Goal: Information Seeking & Learning: Learn about a topic

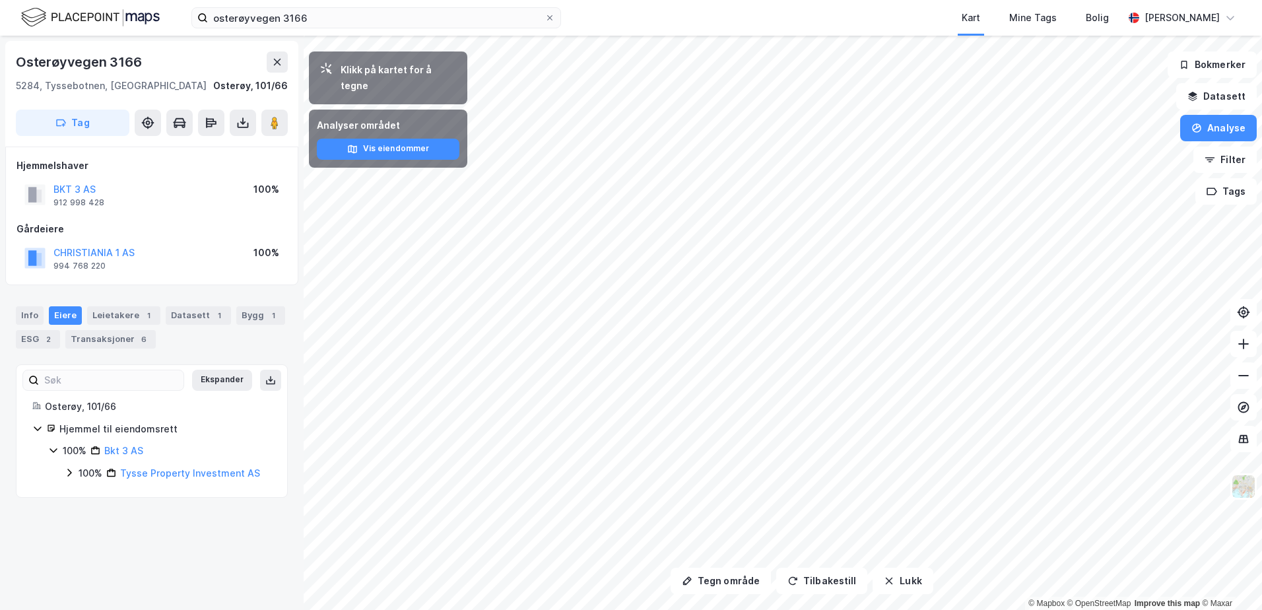
click at [504, 609] on html "osterøyvegen 3166 Kart Mine Tags Bolig Stian Næss Tegn område Tilbakestill Lukk…" at bounding box center [631, 305] width 1262 height 610
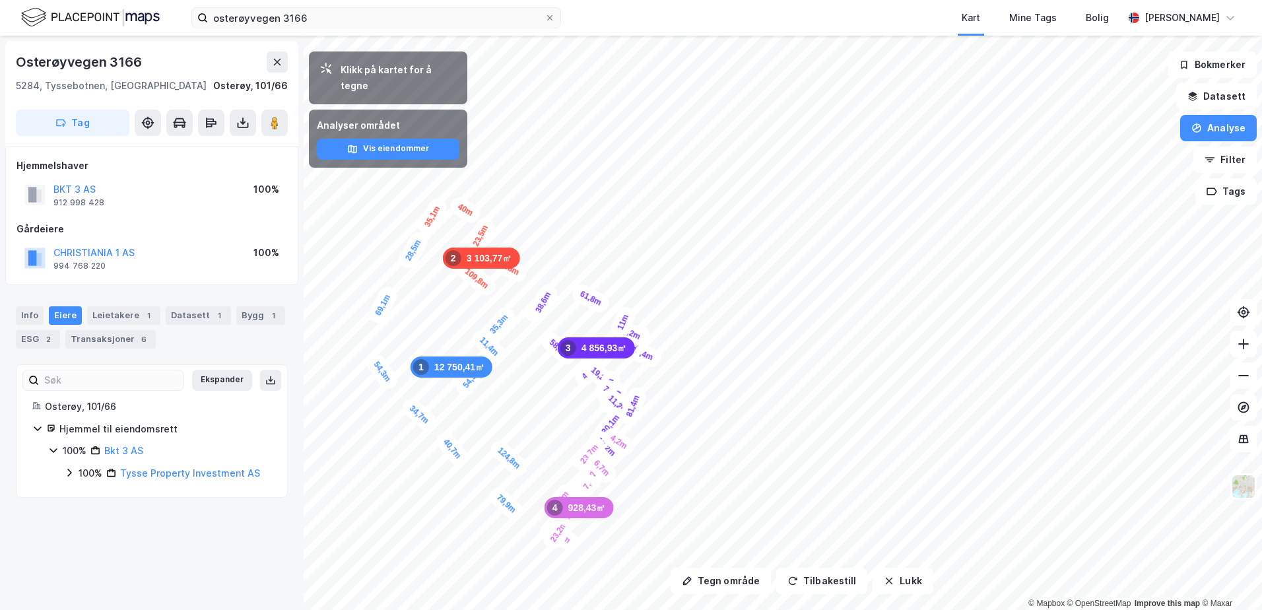
drag, startPoint x: 564, startPoint y: 519, endPoint x: 573, endPoint y: 480, distance: 40.0
click at [573, 480] on div "8,3m" at bounding box center [586, 484] width 38 height 34
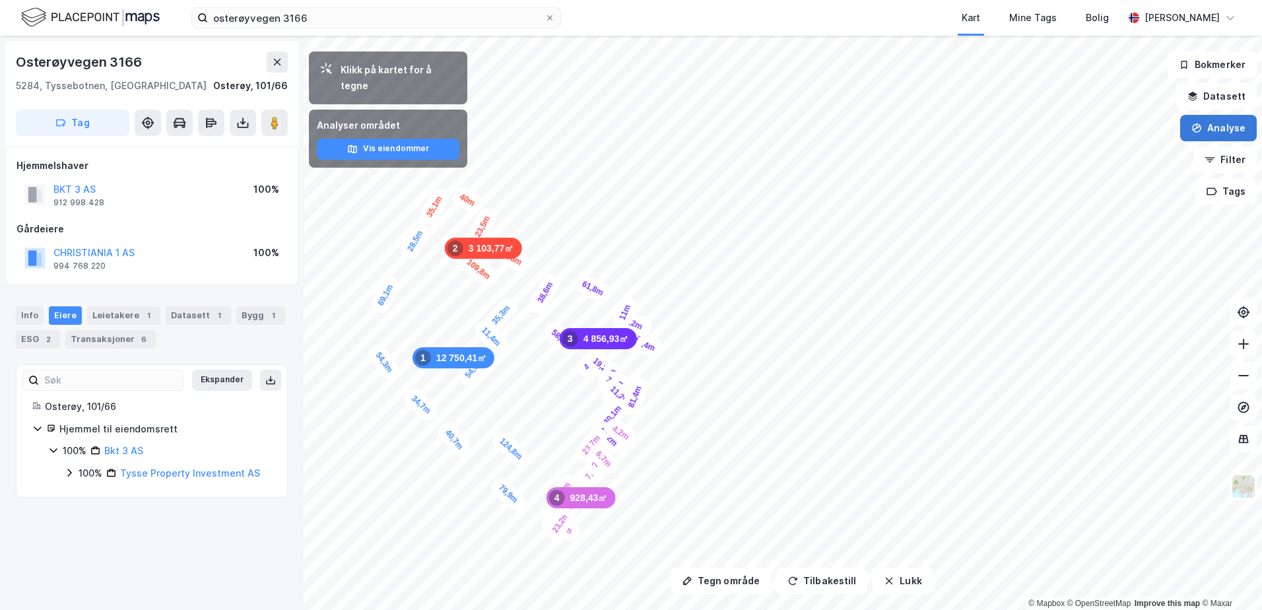
click at [1221, 127] on button "Analyse" at bounding box center [1218, 128] width 77 height 26
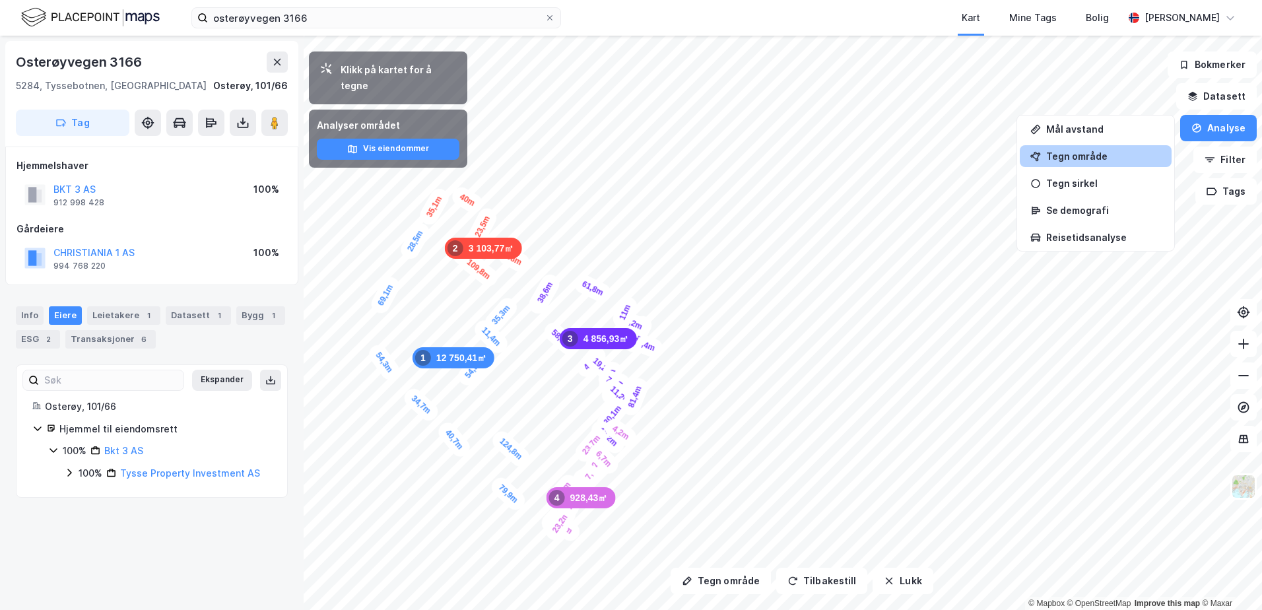
click at [1088, 158] on div "Tegn område" at bounding box center [1103, 155] width 115 height 11
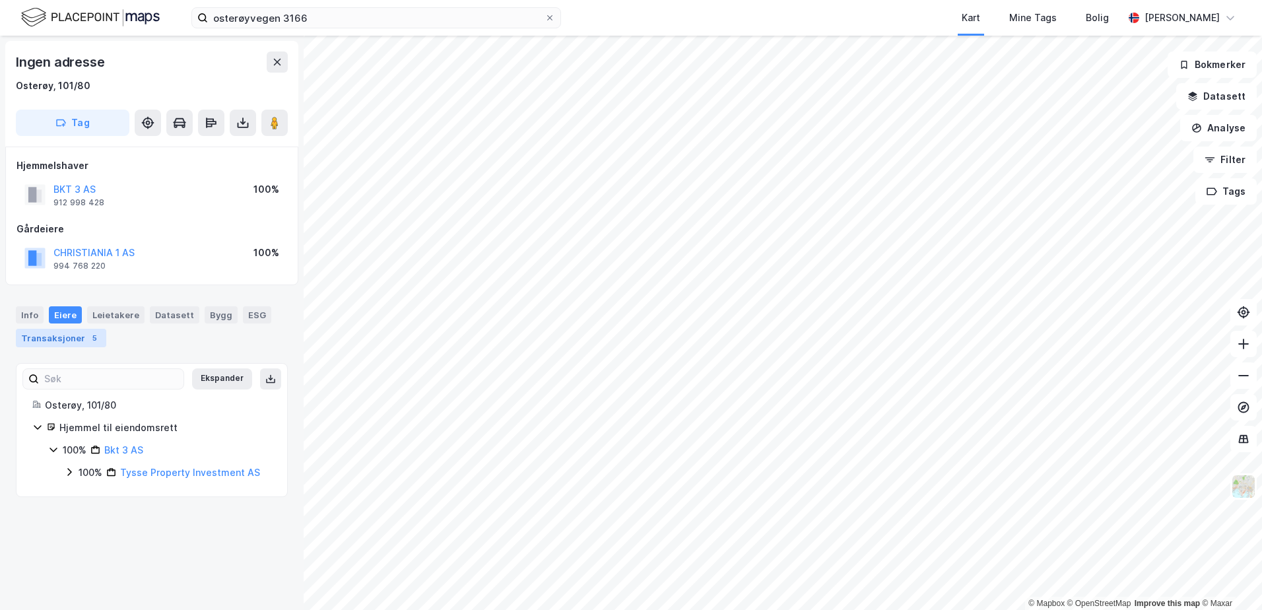
click at [53, 331] on div "Transaksjoner 5" at bounding box center [61, 338] width 90 height 18
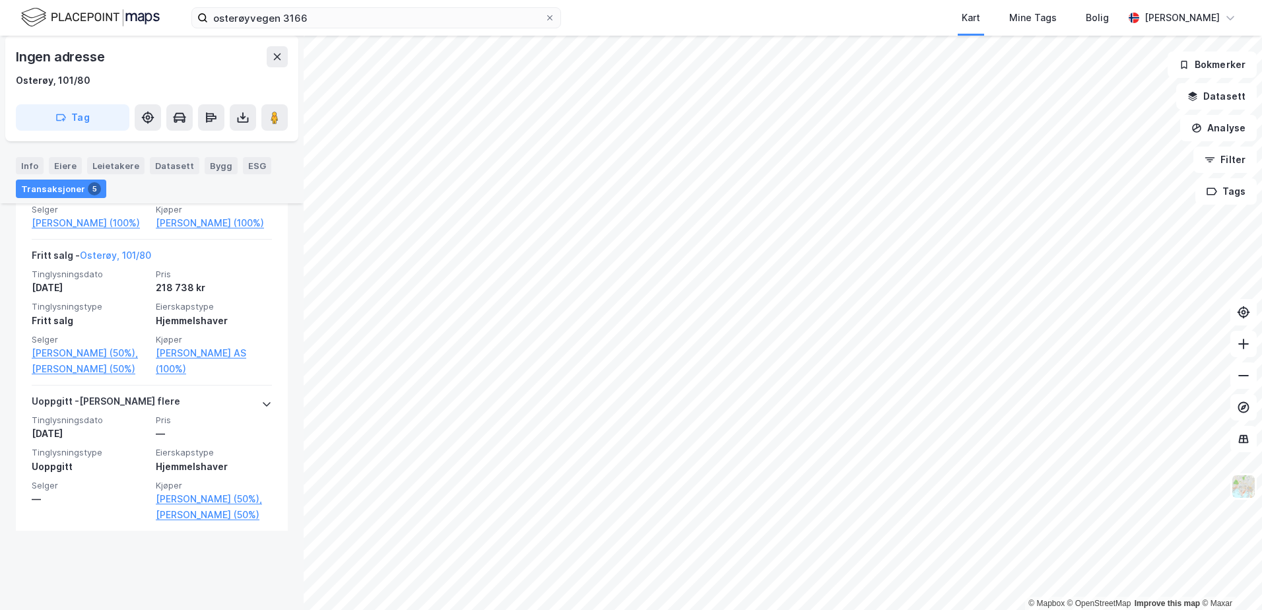
scroll to position [855, 0]
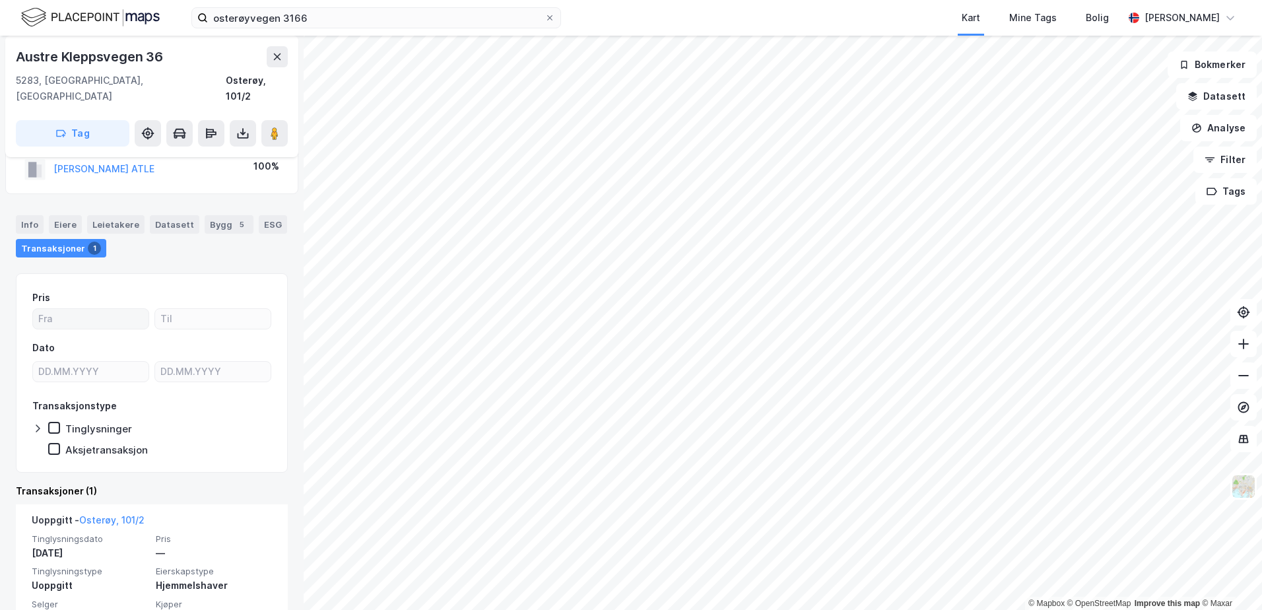
scroll to position [63, 0]
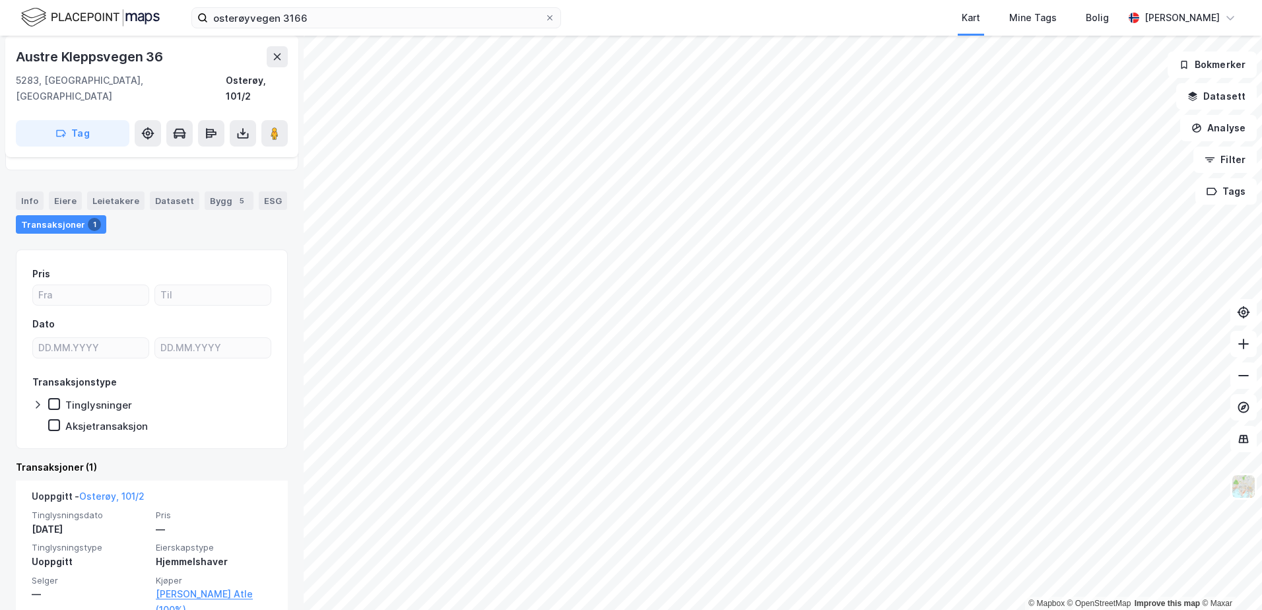
click at [688, 609] on html "osterøyvegen 3166 Kart Mine Tags Bolig Stian Næss © Mapbox © OpenStreetMap Impr…" at bounding box center [631, 305] width 1262 height 610
click at [657, 609] on html "osterøyvegen 3166 Kart Mine Tags Bolig Stian Næss © Mapbox © OpenStreetMap Impr…" at bounding box center [631, 305] width 1262 height 610
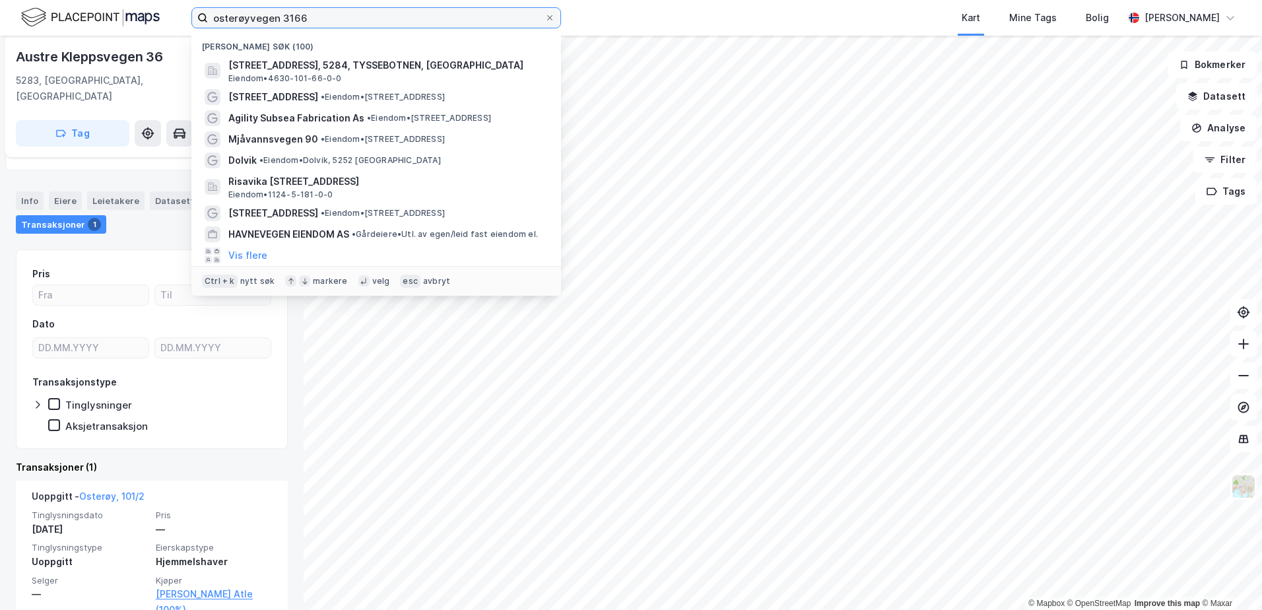
drag, startPoint x: 302, startPoint y: 18, endPoint x: 75, endPoint y: -7, distance: 229.1
click at [75, 0] on html "osterøyvegen 3166 Nylige søk (100) Osterøyvegen 3166, 5284, TYSSEBOTNEN, OSTERØ…" at bounding box center [631, 305] width 1262 height 610
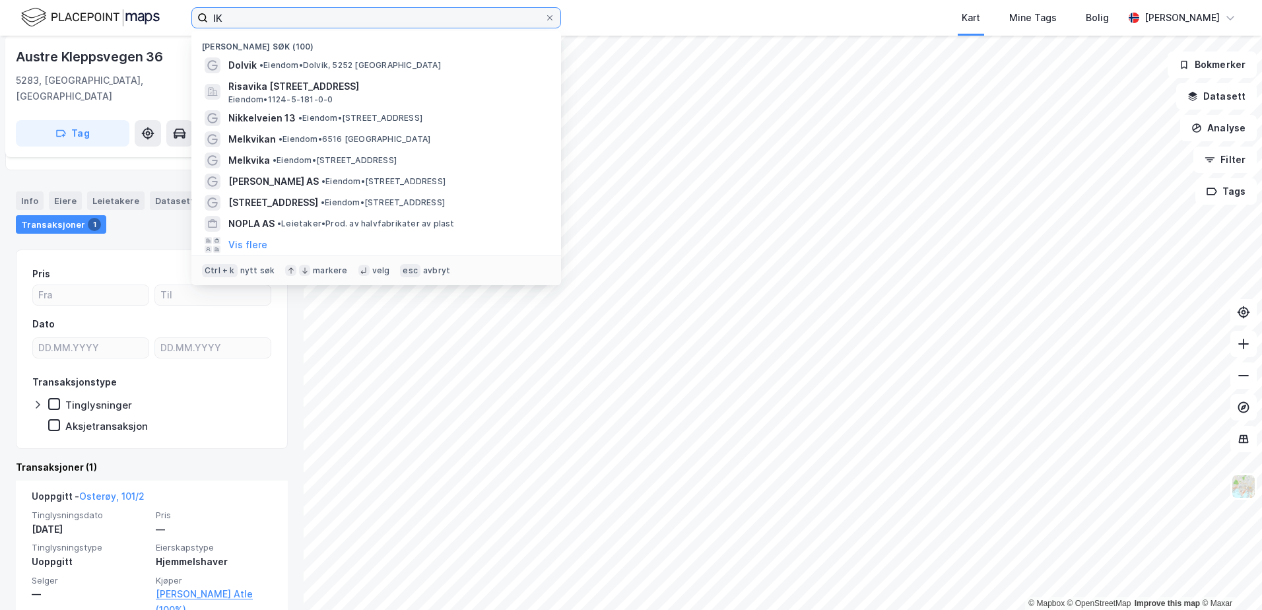
type input "I"
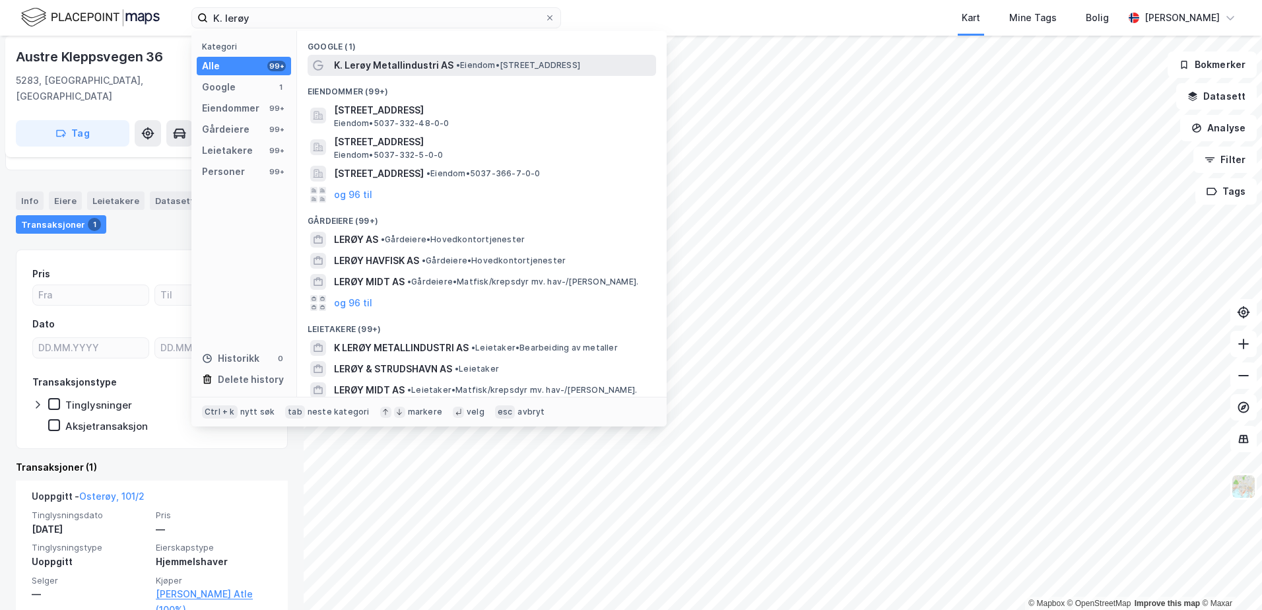
click at [416, 64] on span "K. Lerøy Metallindustri AS" at bounding box center [393, 65] width 119 height 16
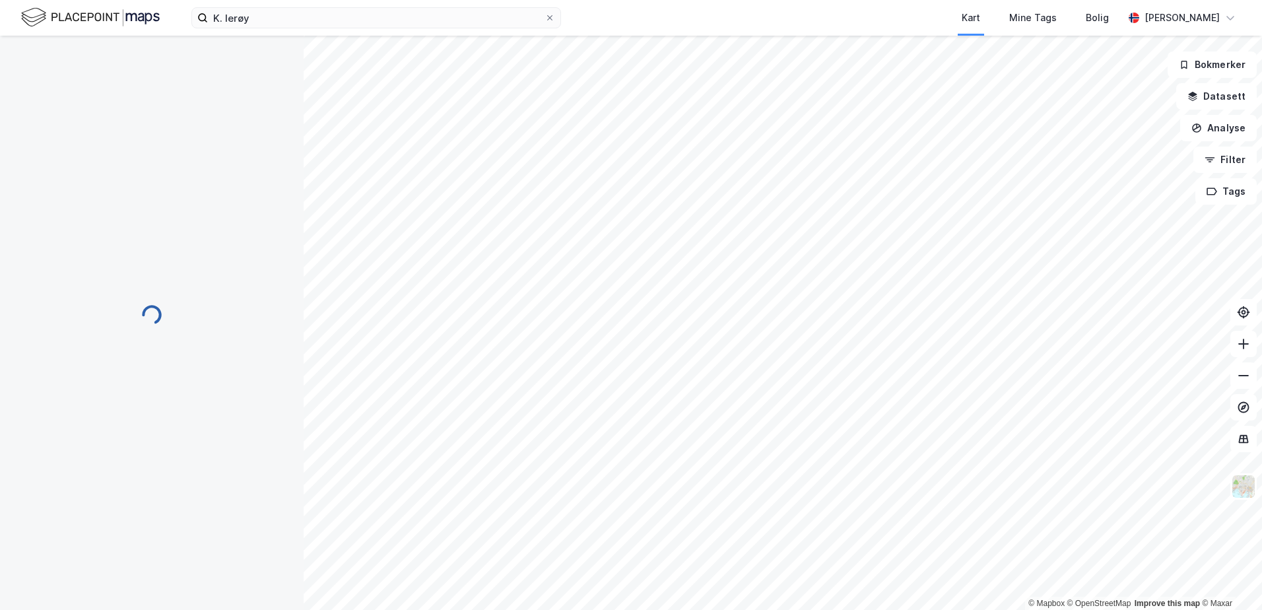
scroll to position [63, 0]
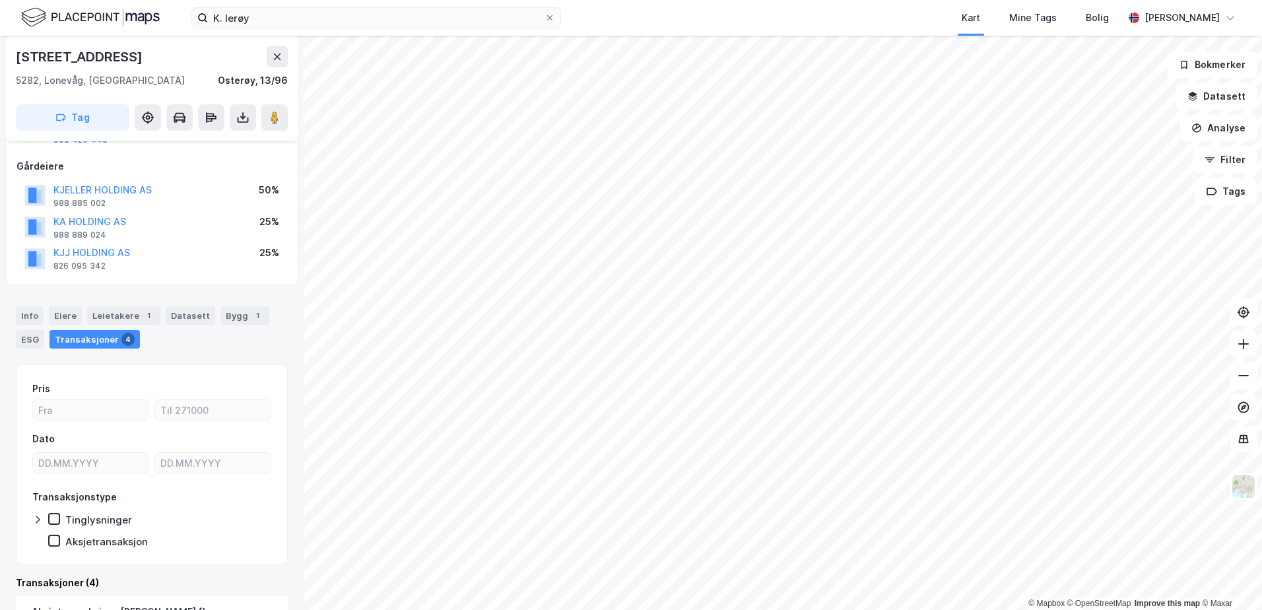
click at [597, 609] on html "K. lerøy Kart Mine Tags Bolig Stian Næss © Mapbox © OpenStreetMap Improve this …" at bounding box center [631, 305] width 1262 height 610
click at [538, 609] on html "K. lerøy Kart Mine Tags Bolig Stian Næss © Mapbox © OpenStreetMap Improve this …" at bounding box center [631, 305] width 1262 height 610
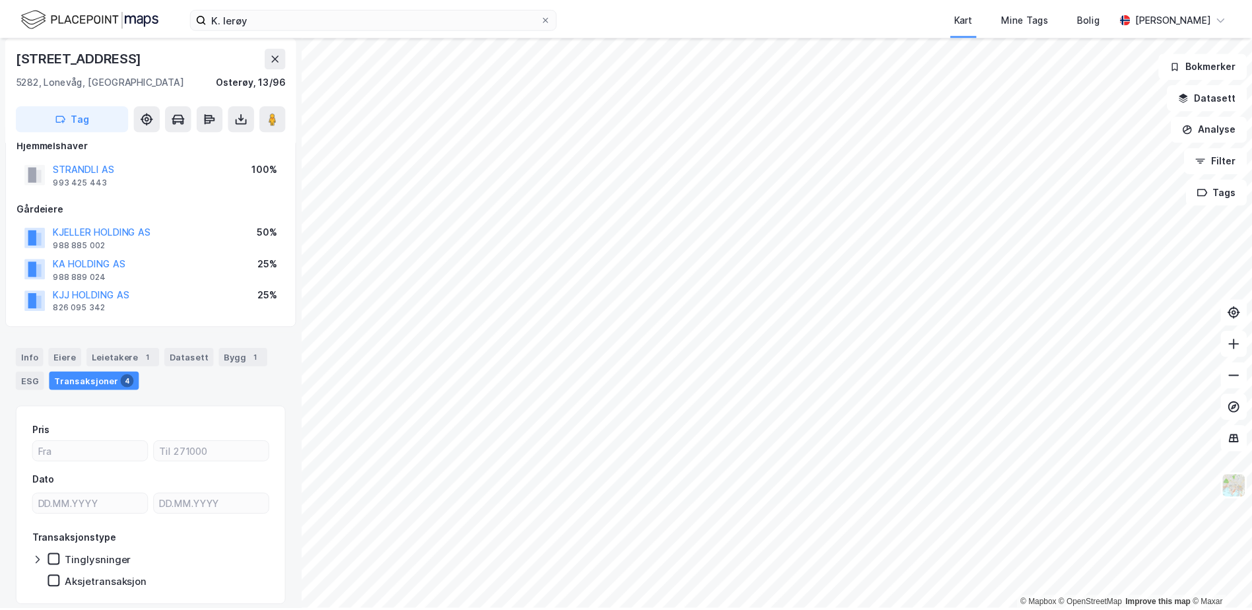
scroll to position [0, 0]
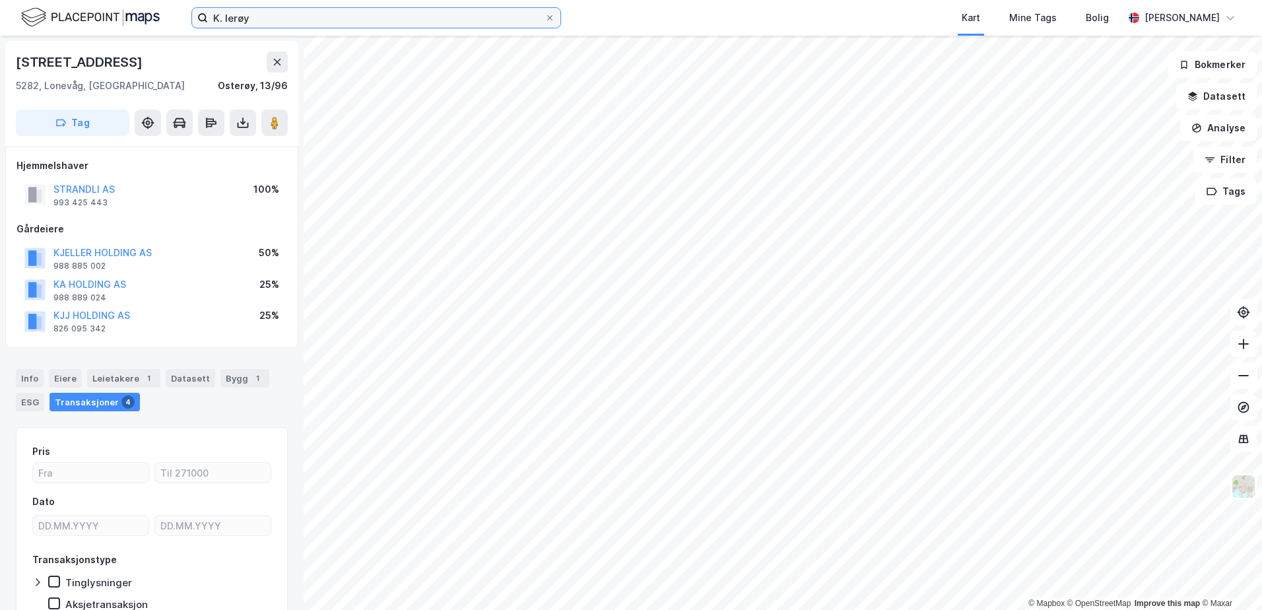
click at [323, 12] on input "K. lerøy" at bounding box center [376, 18] width 337 height 20
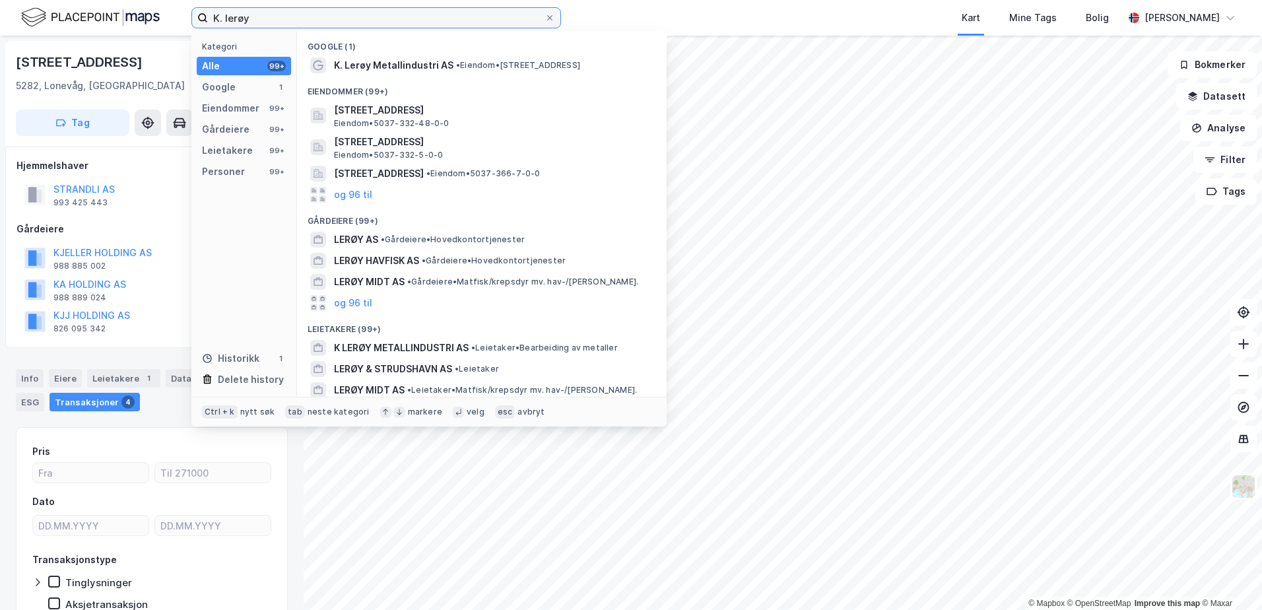
drag, startPoint x: 311, startPoint y: 18, endPoint x: 114, endPoint y: 5, distance: 197.8
click at [114, 5] on div "K. lerøy Kategori Alle 99+ Google 1 Eiendommer 99+ Gårdeiere 99+ Leietakere 99+…" at bounding box center [631, 18] width 1262 height 36
type input "osterøy"
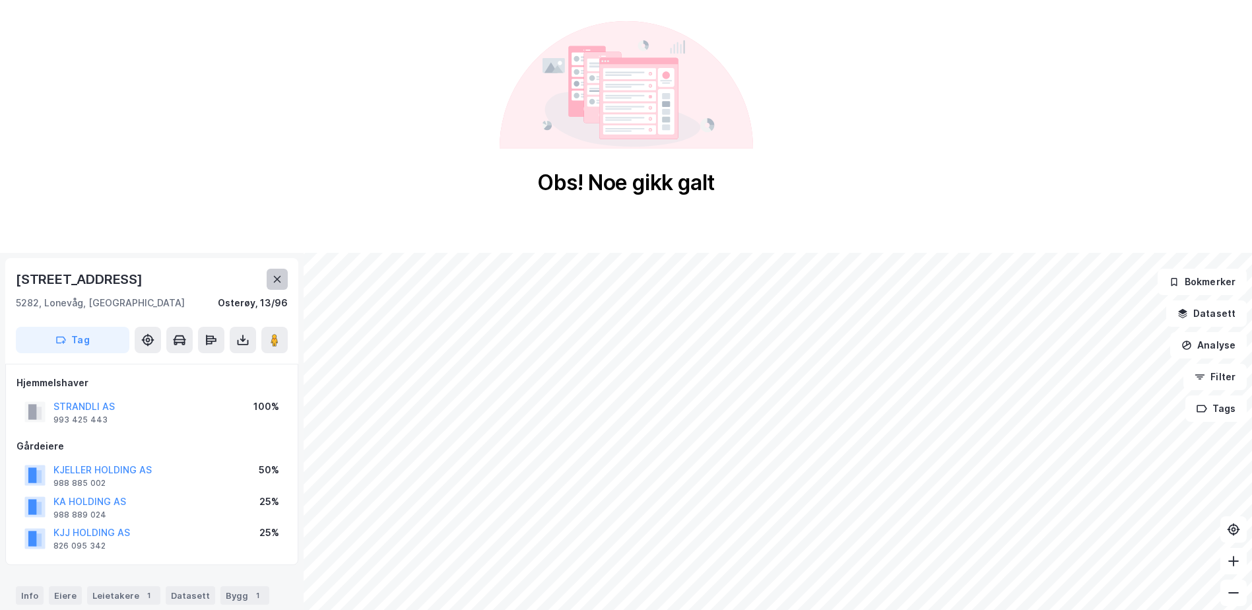
click at [273, 280] on icon at bounding box center [277, 279] width 11 height 11
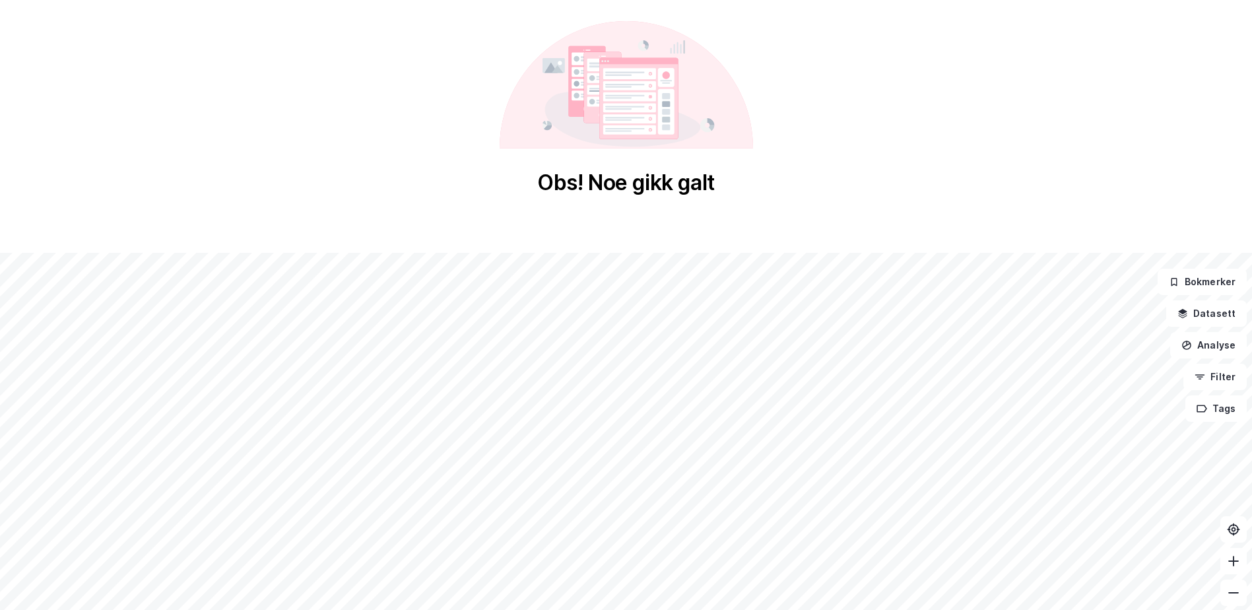
click at [389, 151] on div "Obs! Noe gikk galt" at bounding box center [626, 108] width 1252 height 217
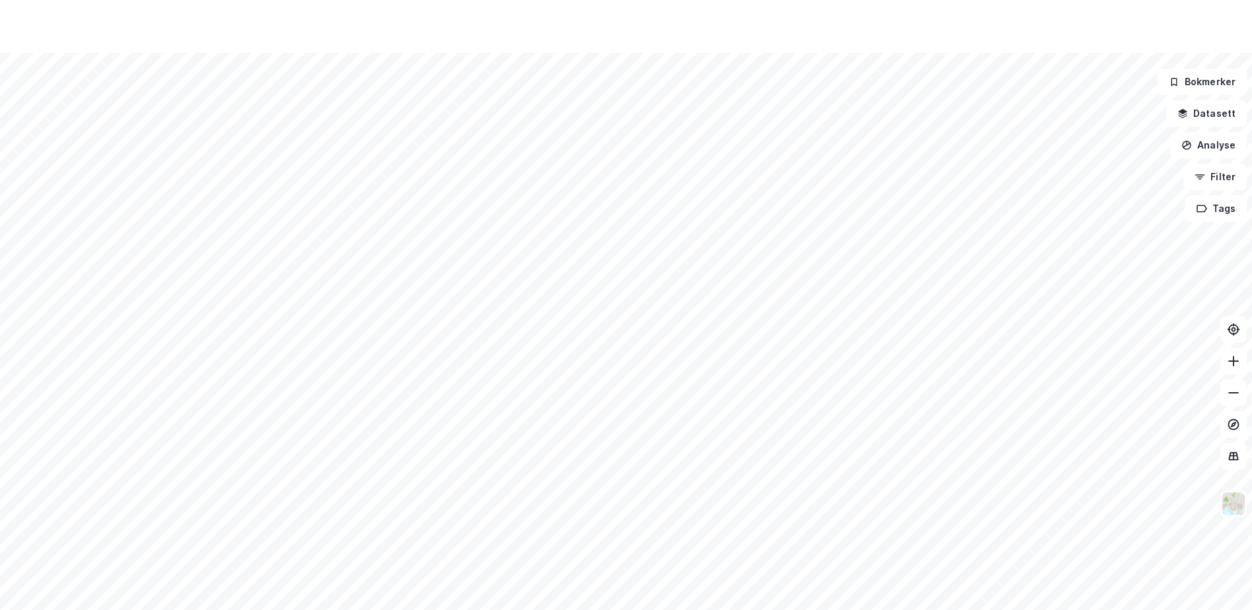
scroll to position [217, 0]
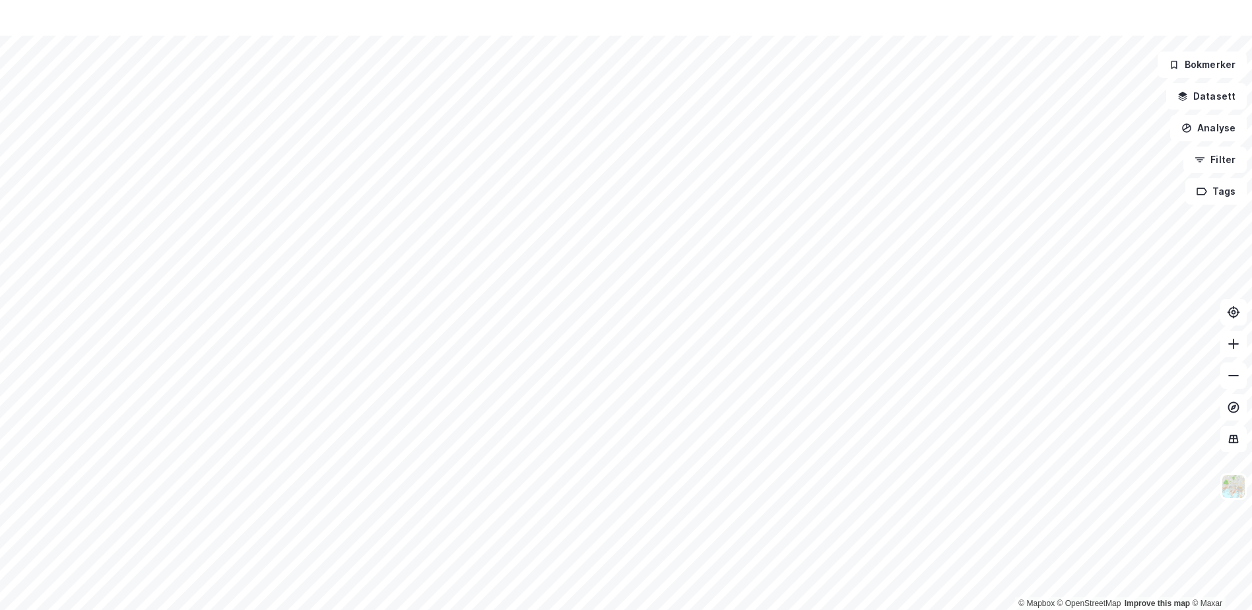
click at [246, 10] on div "Obs! Noe gikk galt © Mapbox © OpenStreetMap Improve this map © Maxar Bokmerker …" at bounding box center [626, 196] width 1252 height 827
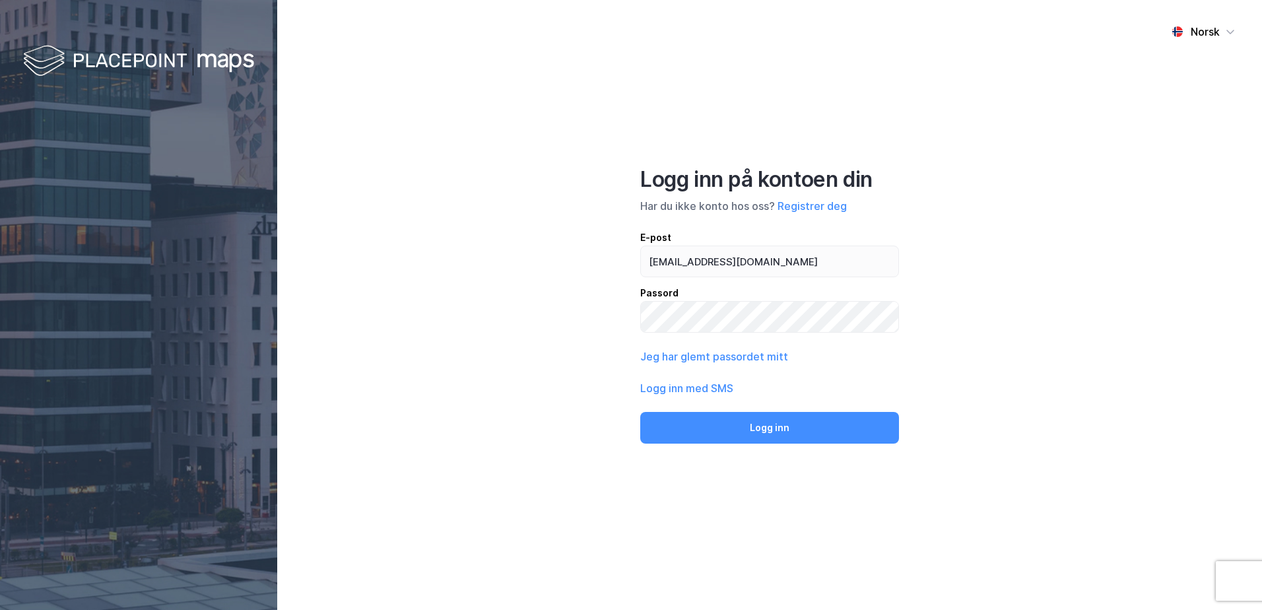
click at [764, 426] on button "Logg inn" at bounding box center [769, 428] width 259 height 32
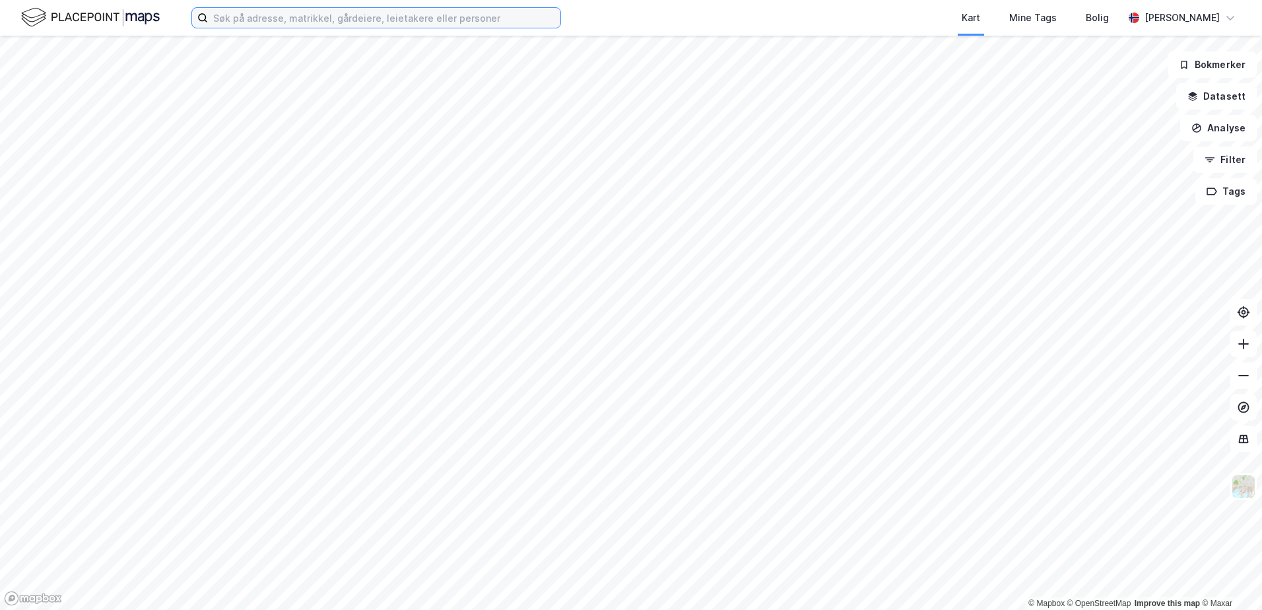
click at [255, 19] on input at bounding box center [384, 18] width 352 height 20
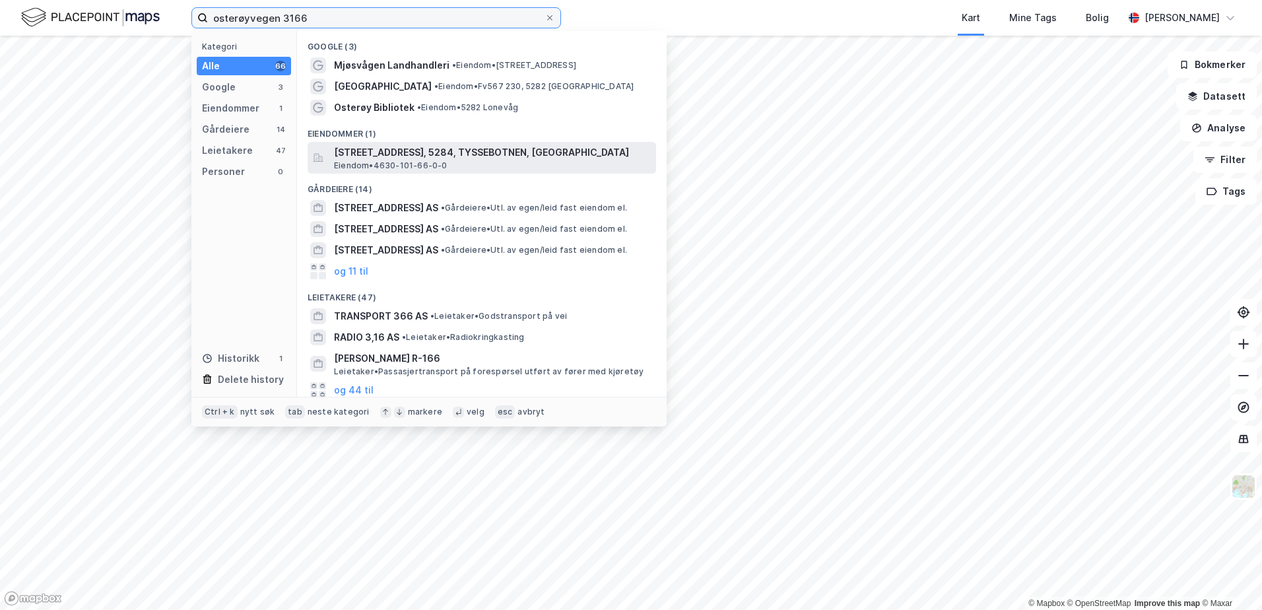
type input "osterøyvegen 3166"
click at [374, 148] on span "[STREET_ADDRESS], 5284, TYSSEBOTNEN, [GEOGRAPHIC_DATA]" at bounding box center [492, 153] width 317 height 16
